Goal: Find specific page/section: Find specific page/section

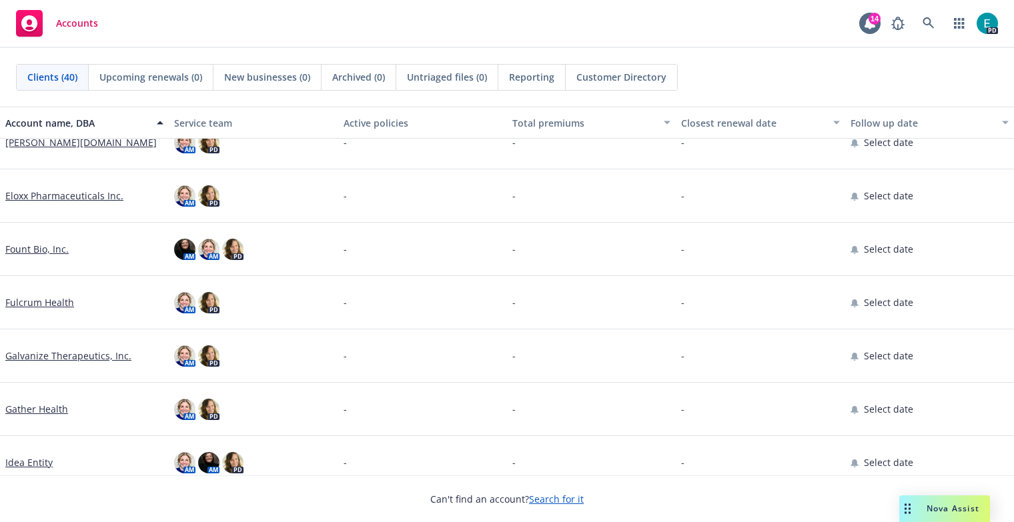
scroll to position [800, 0]
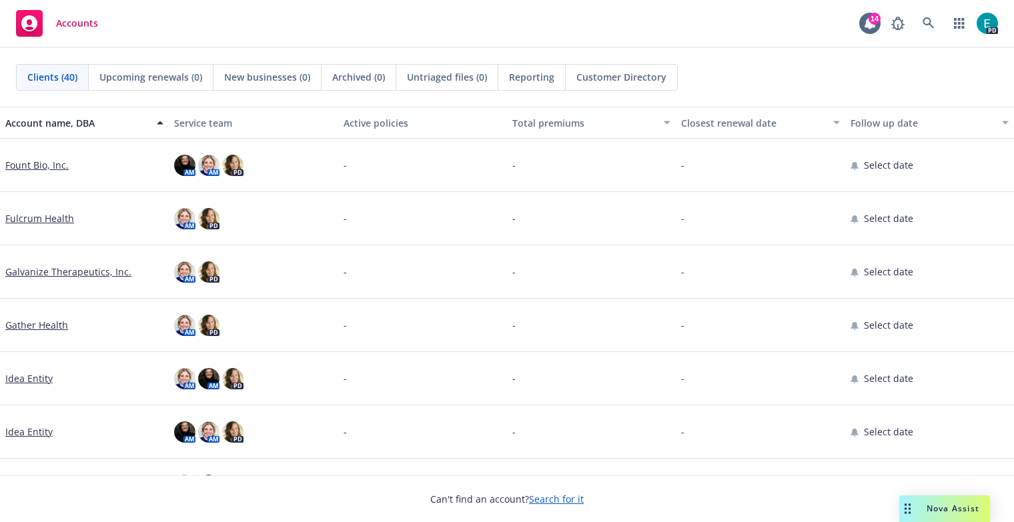
click at [92, 271] on link "Galvanize Therapeutics, Inc." at bounding box center [68, 272] width 126 height 14
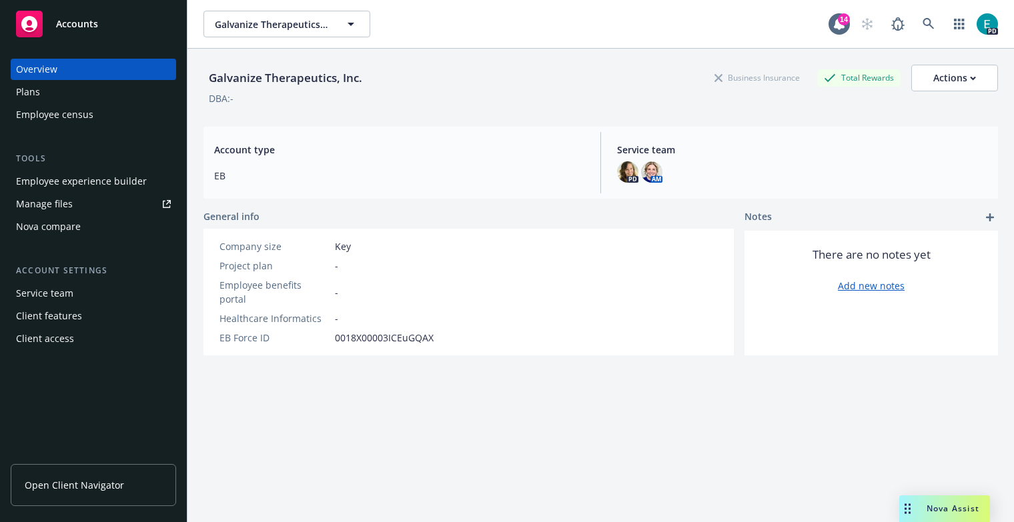
click at [95, 490] on span "Open Client Navigator" at bounding box center [74, 485] width 99 height 14
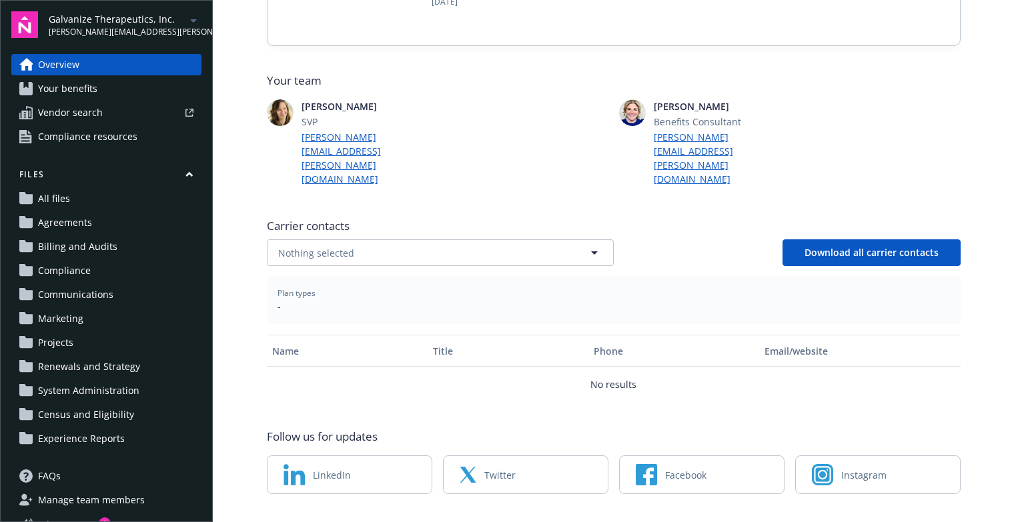
scroll to position [303, 0]
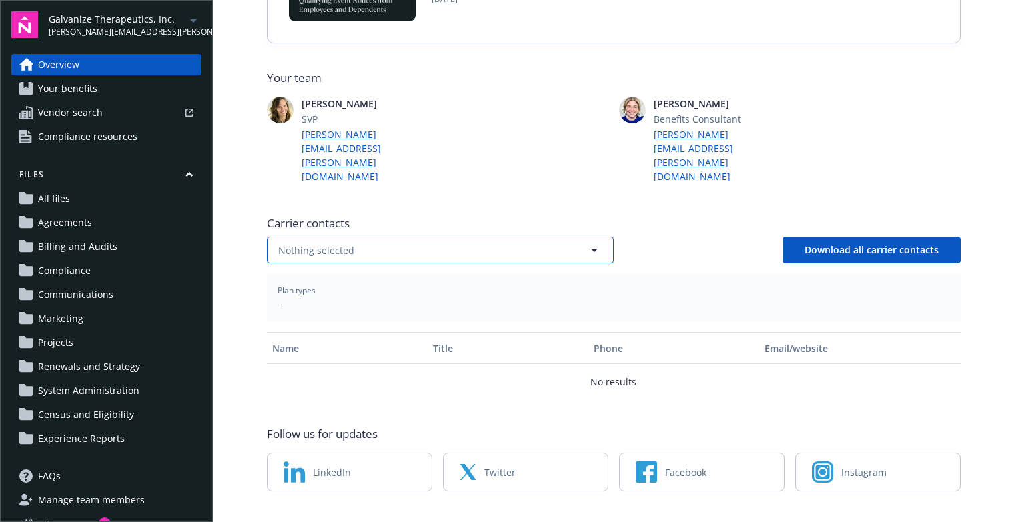
click at [469, 237] on button "Nothing selected" at bounding box center [440, 250] width 347 height 27
click at [469, 243] on input at bounding box center [437, 250] width 297 height 14
click at [688, 237] on div "No results Download all carrier contacts" at bounding box center [614, 250] width 694 height 27
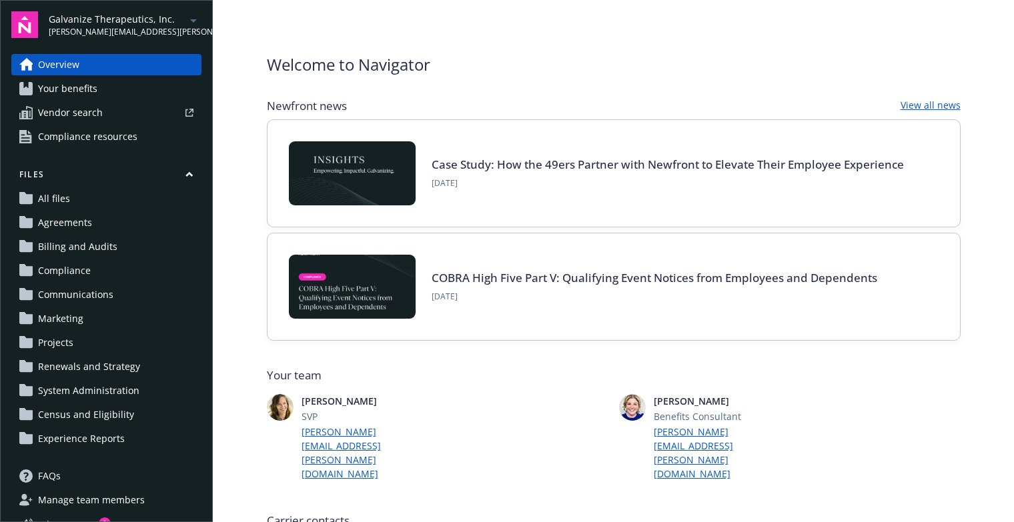
scroll to position [0, 0]
